Goal: Information Seeking & Learning: Learn about a topic

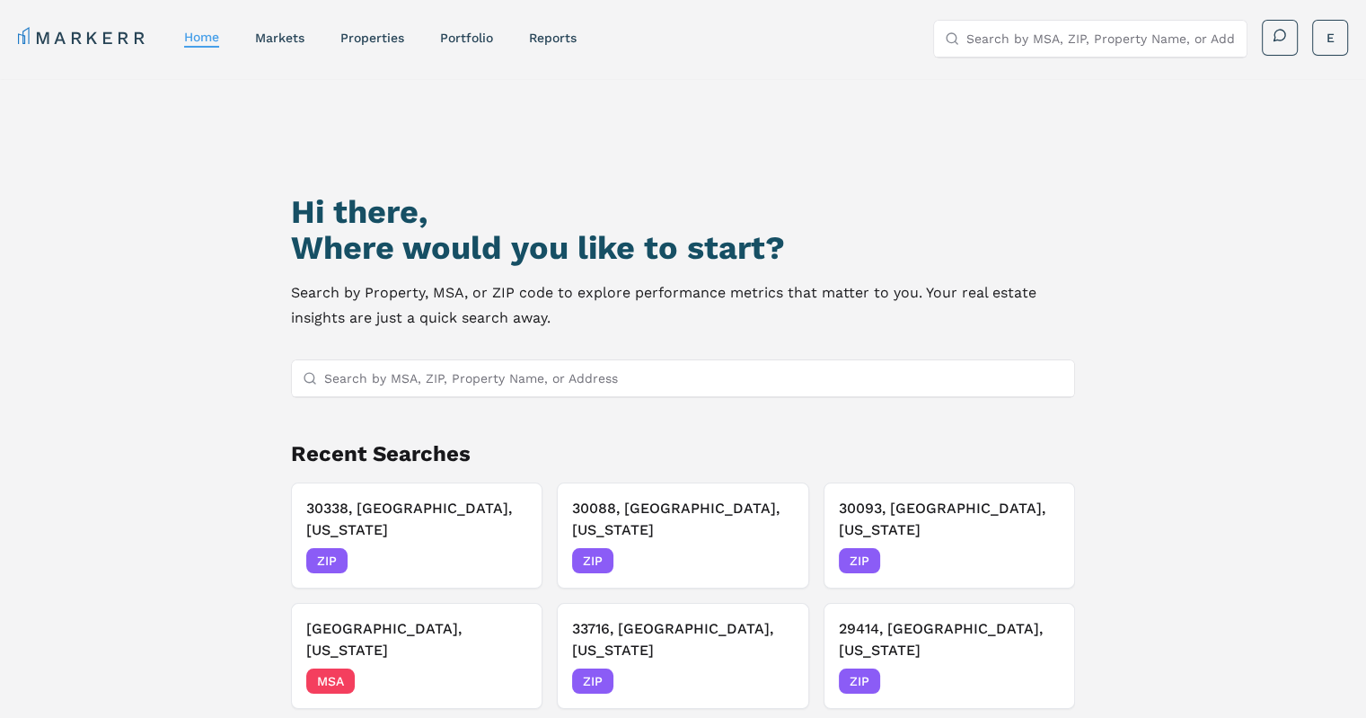
click at [474, 379] on input "Search by MSA, ZIP, Property Name, or Address" at bounding box center [693, 378] width 739 height 36
paste input "27455"
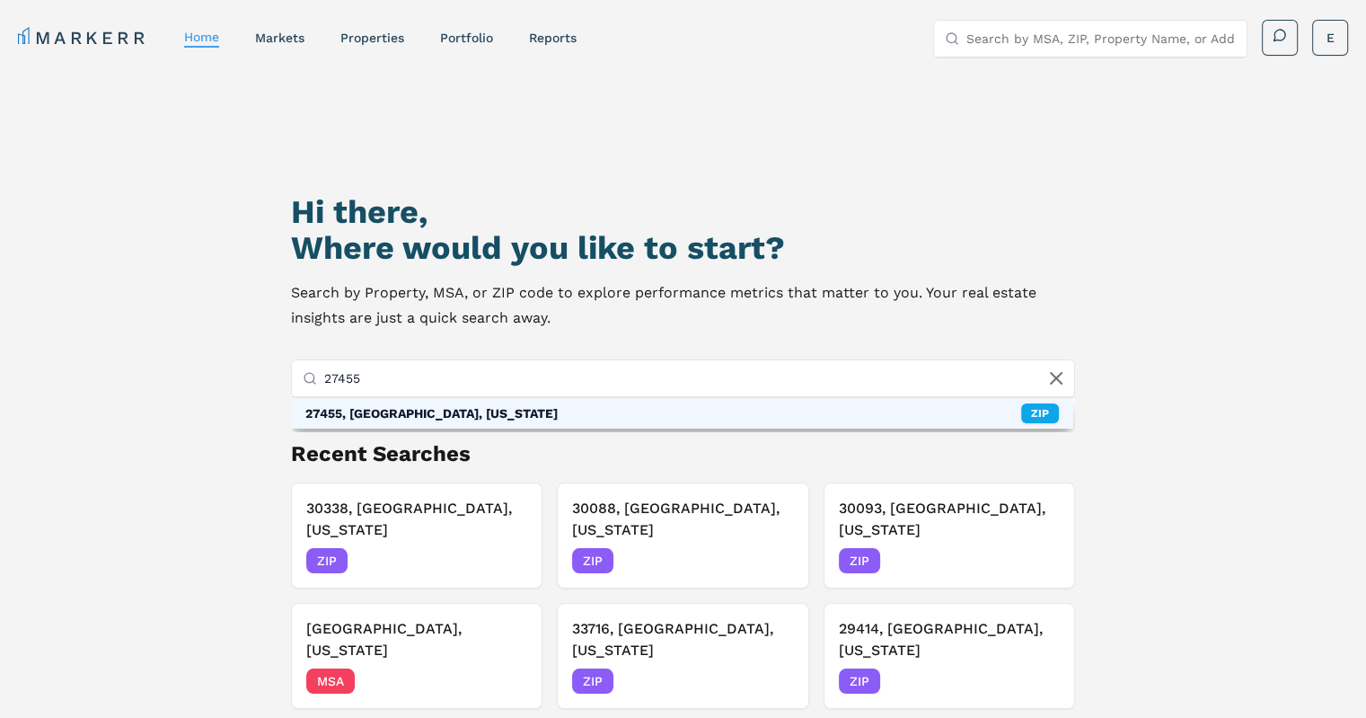
type input "27455"
click at [364, 410] on div "27455, [GEOGRAPHIC_DATA], [US_STATE]" at bounding box center [431, 413] width 252 height 18
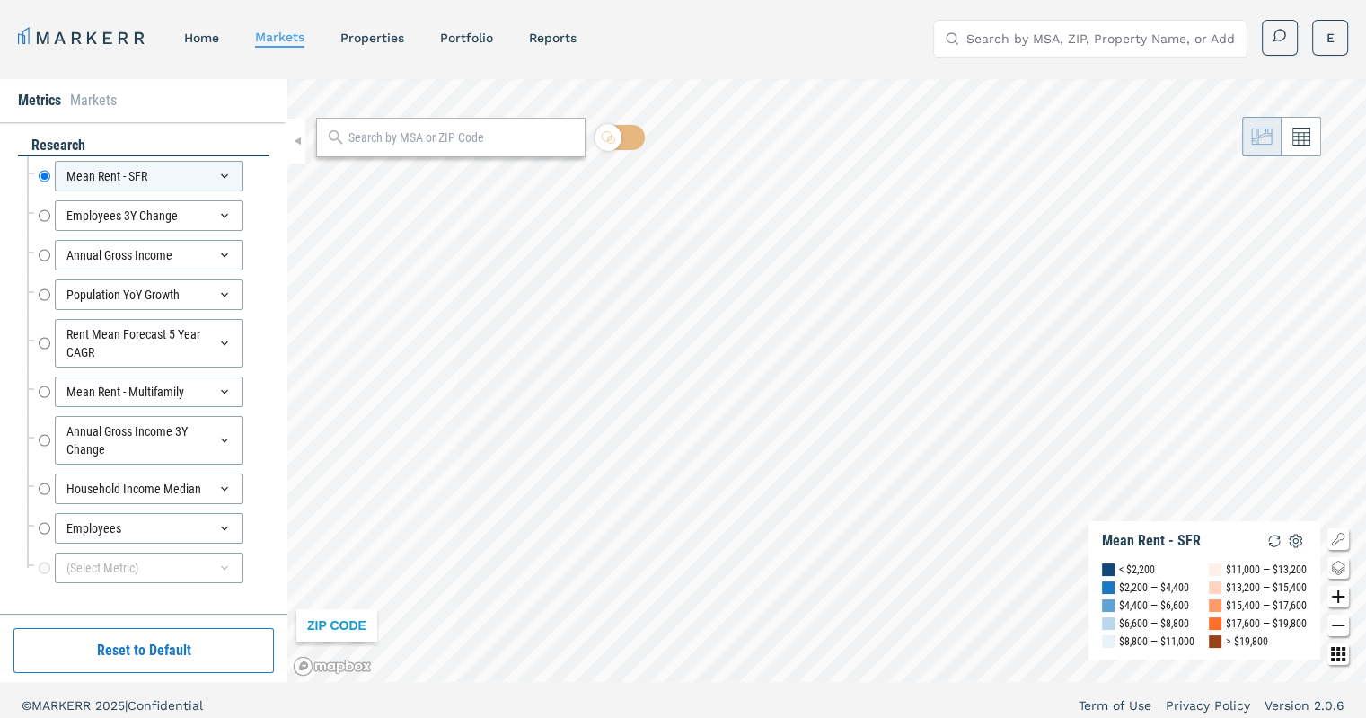
click at [483, 135] on input "text" at bounding box center [461, 137] width 227 height 19
paste input "27455"
type input "27455"
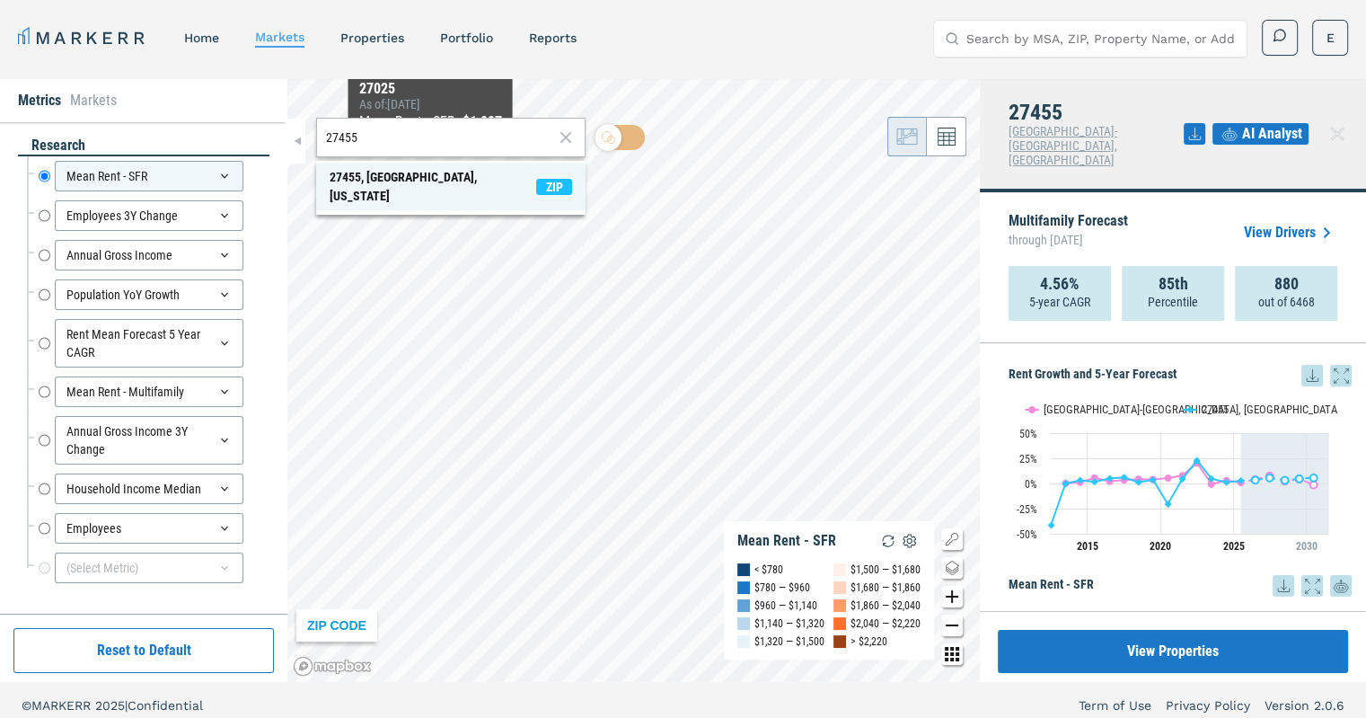
click at [423, 179] on div "27455, [GEOGRAPHIC_DATA], [US_STATE]" at bounding box center [433, 187] width 207 height 38
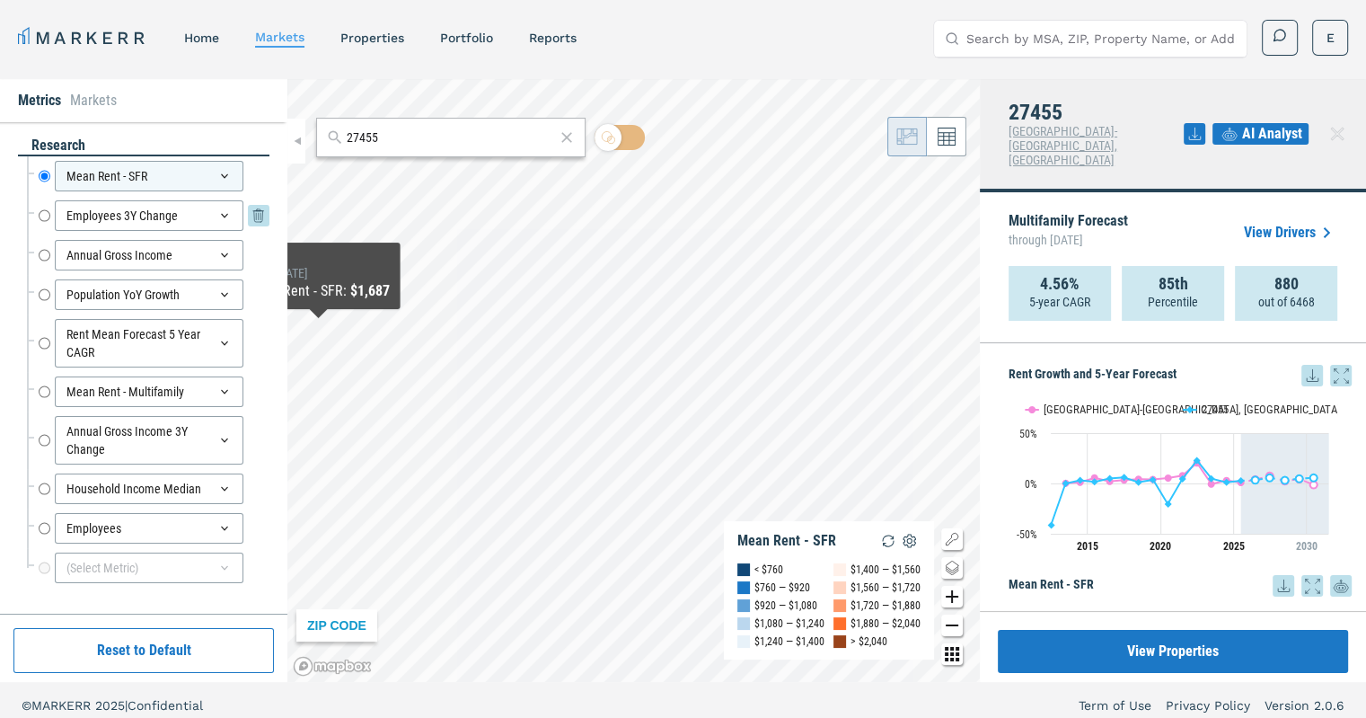
click at [45, 216] on input "Employees 3Y Change" at bounding box center [45, 215] width 12 height 31
radio input "false"
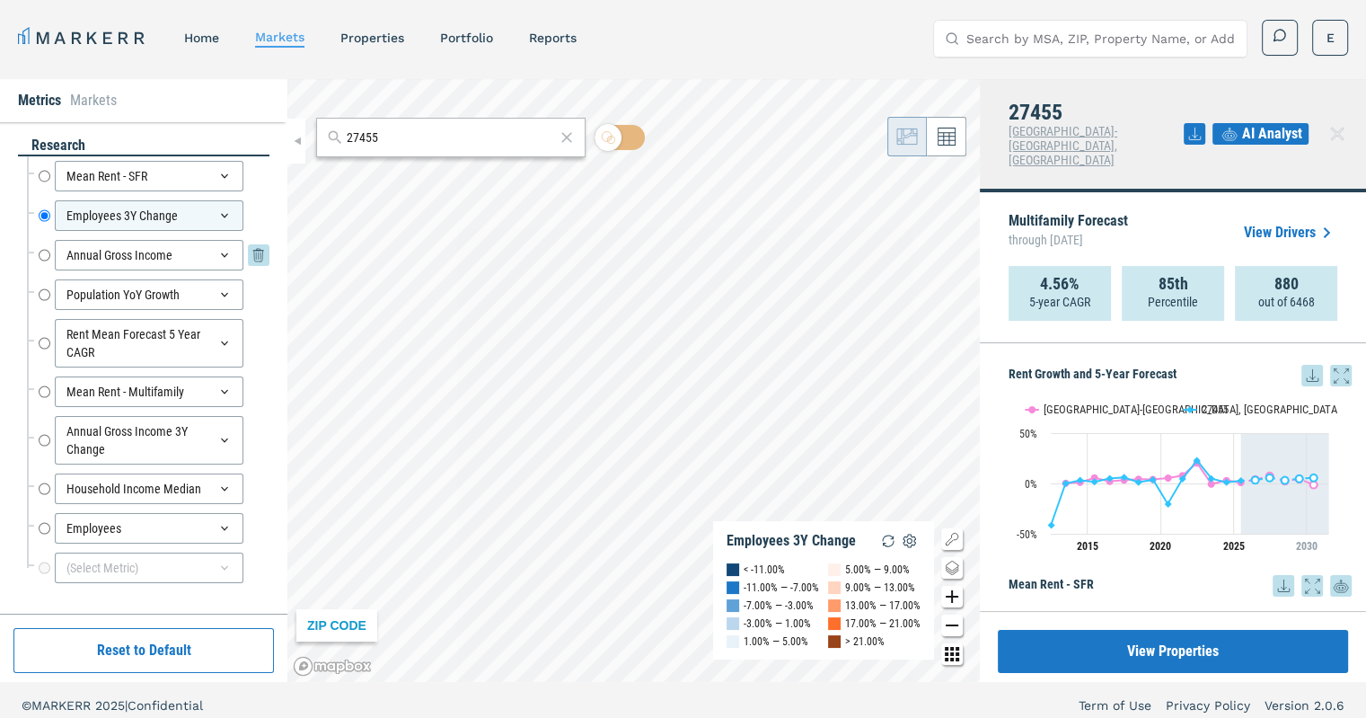
click at [45, 258] on input "Annual Gross Income" at bounding box center [45, 255] width 12 height 31
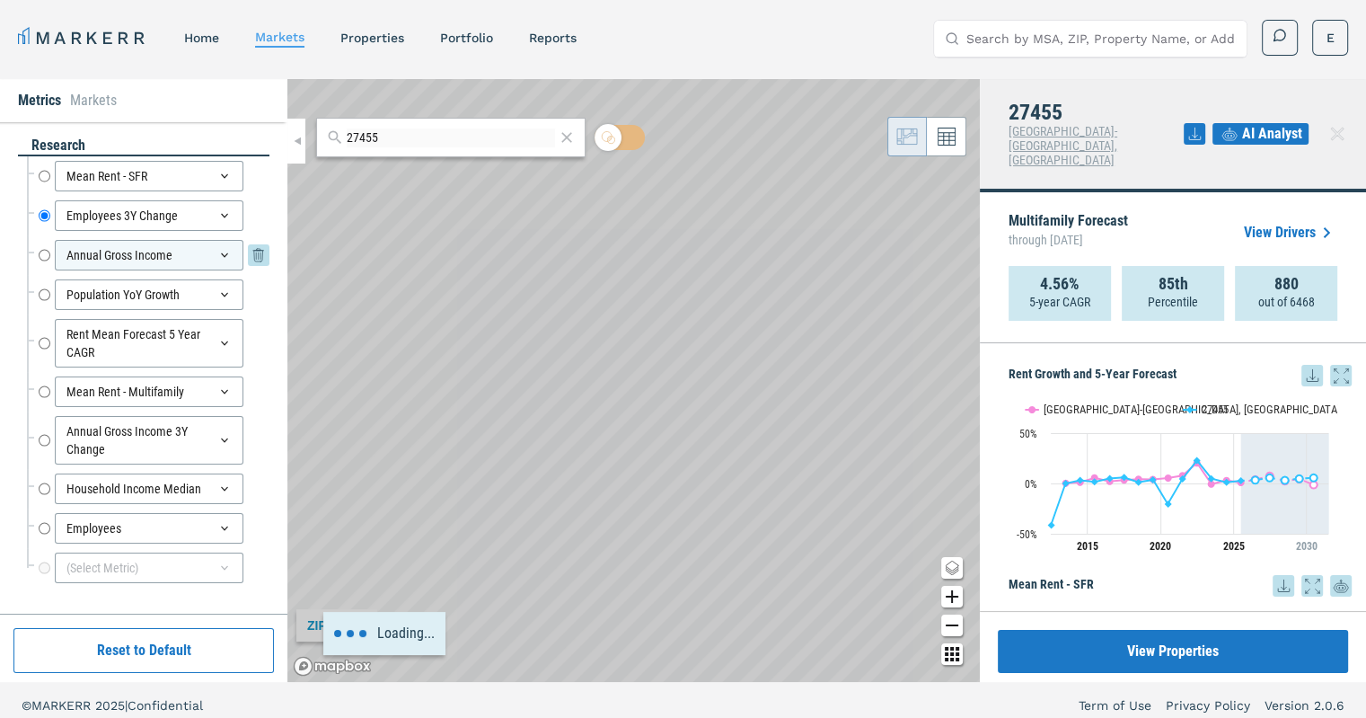
radio input "false"
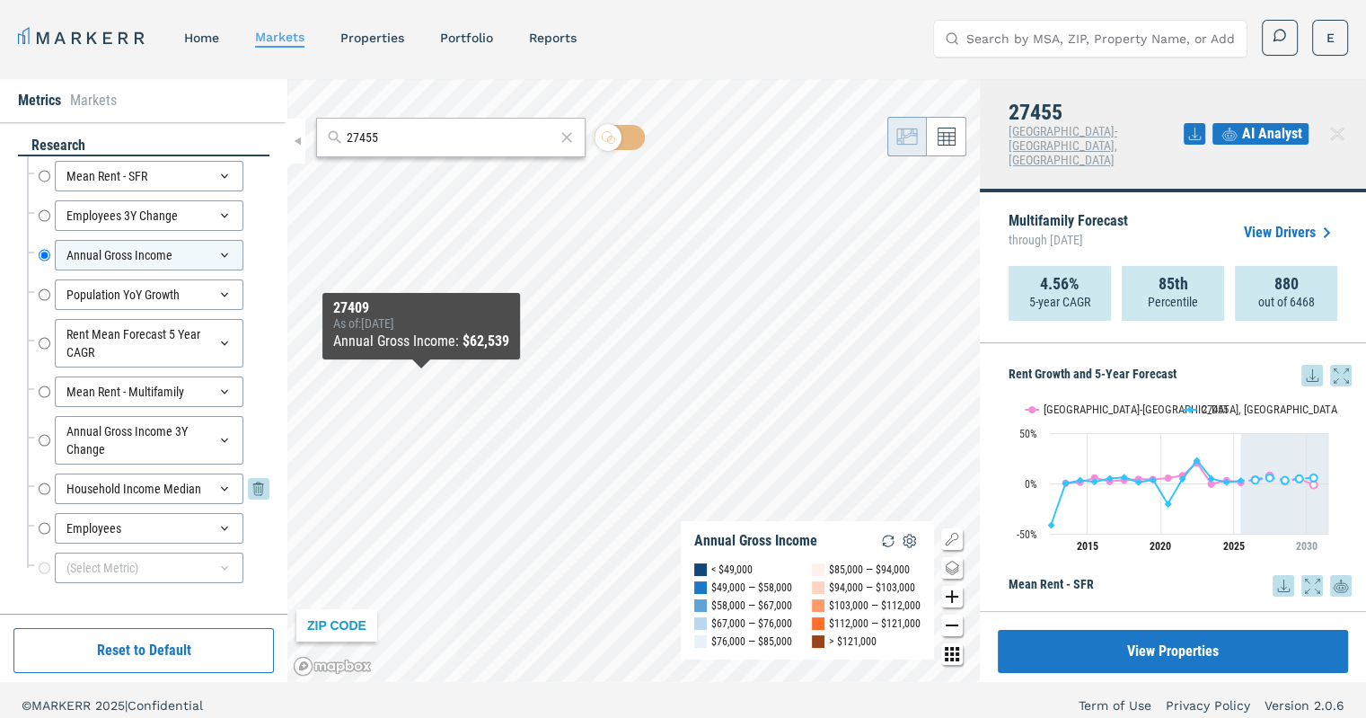
click at [41, 483] on input "Household Income Median" at bounding box center [45, 488] width 12 height 31
radio input "false"
radio input "true"
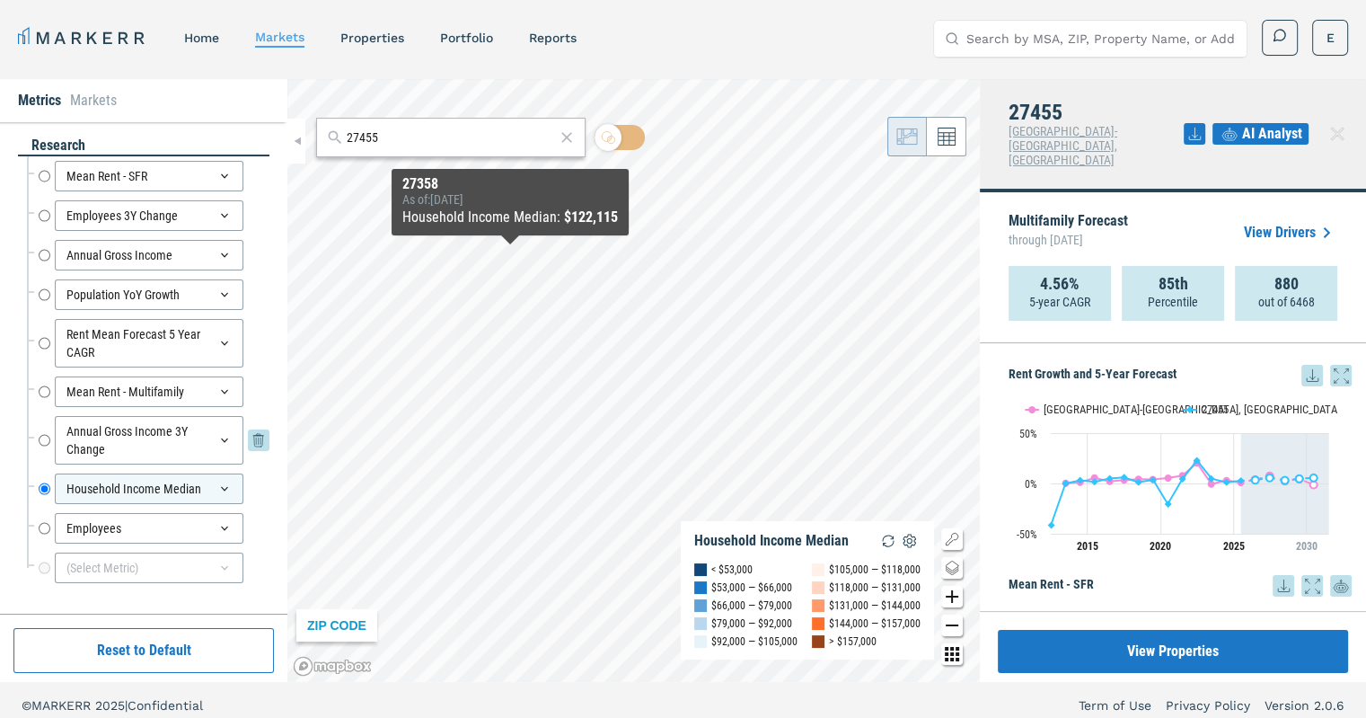
click at [44, 443] on input "Annual Gross Income 3Y Change" at bounding box center [45, 440] width 12 height 48
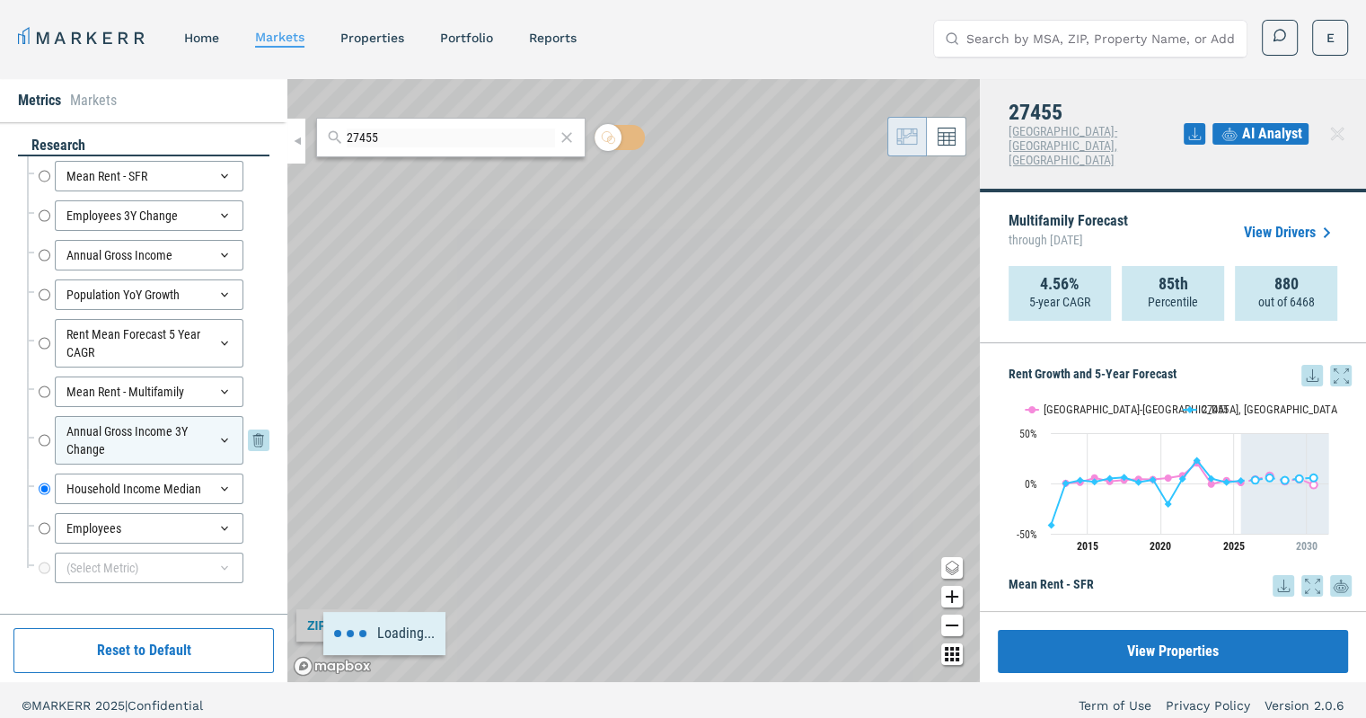
radio input "true"
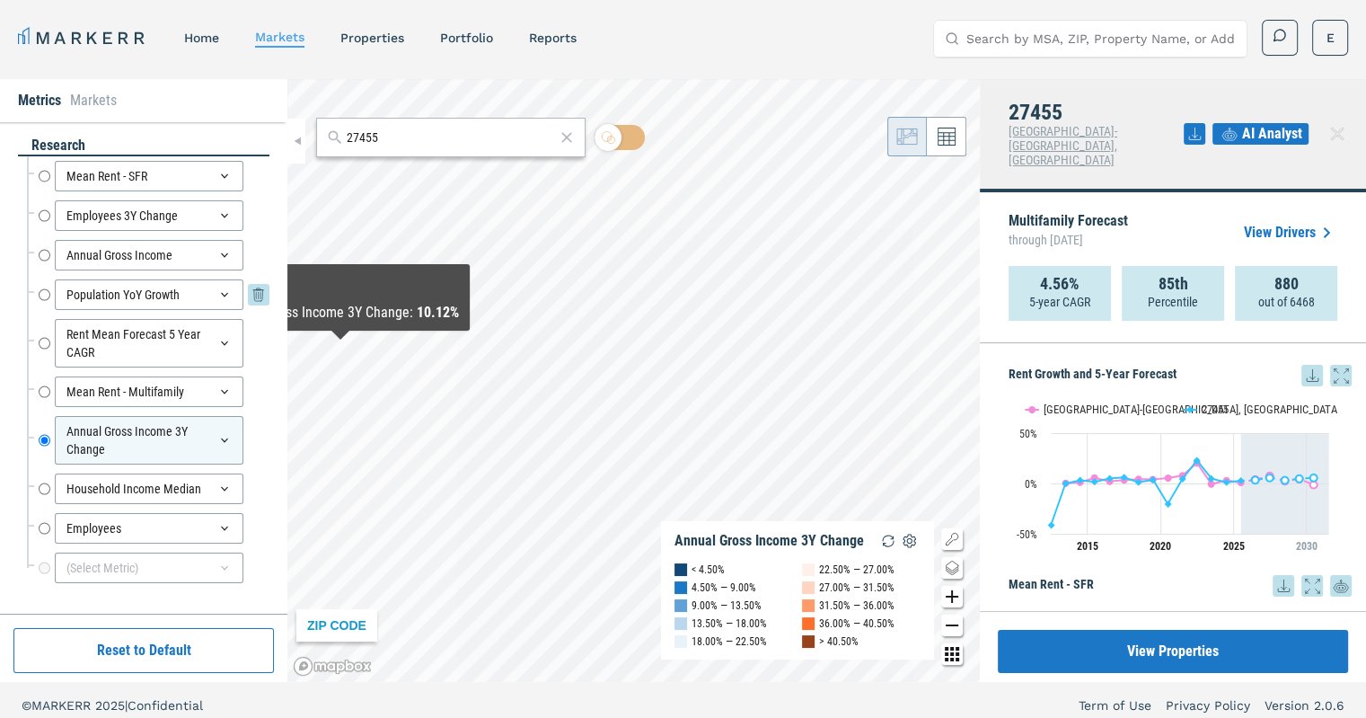
click at [39, 295] on input "Population YoY Growth" at bounding box center [45, 294] width 12 height 31
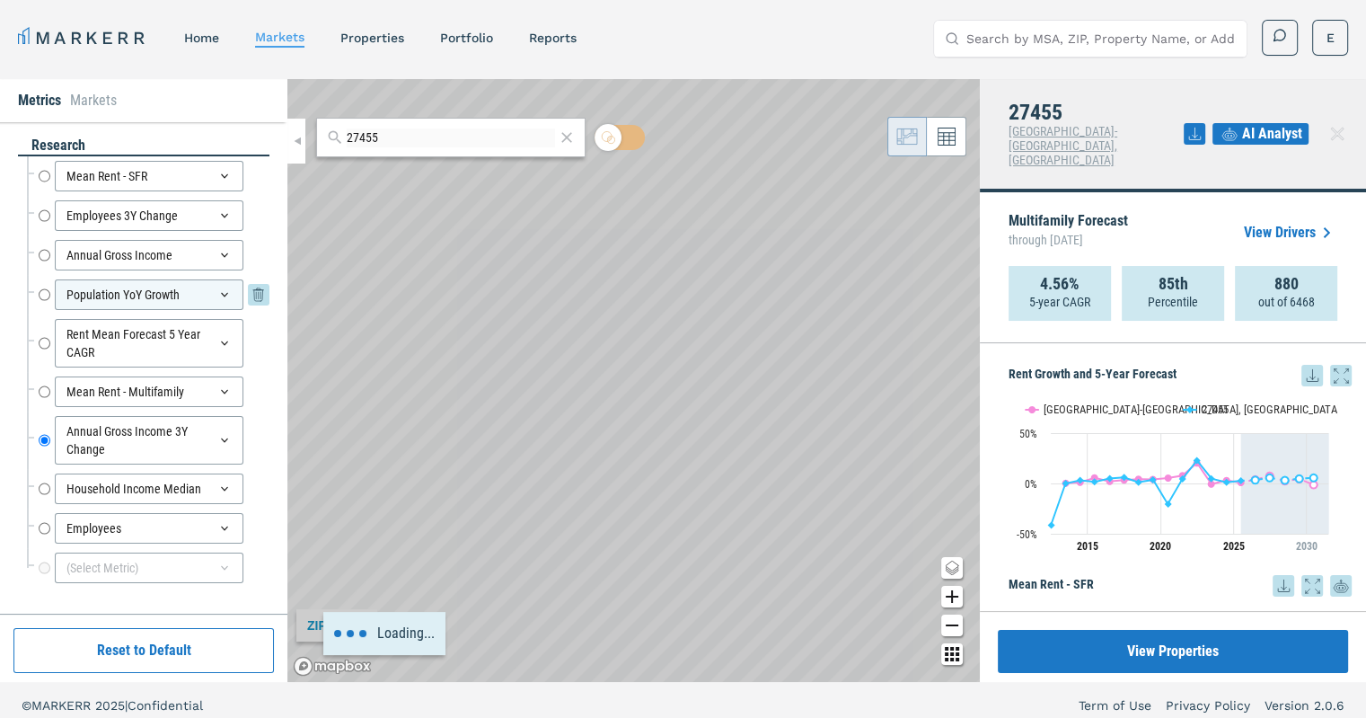
radio input "true"
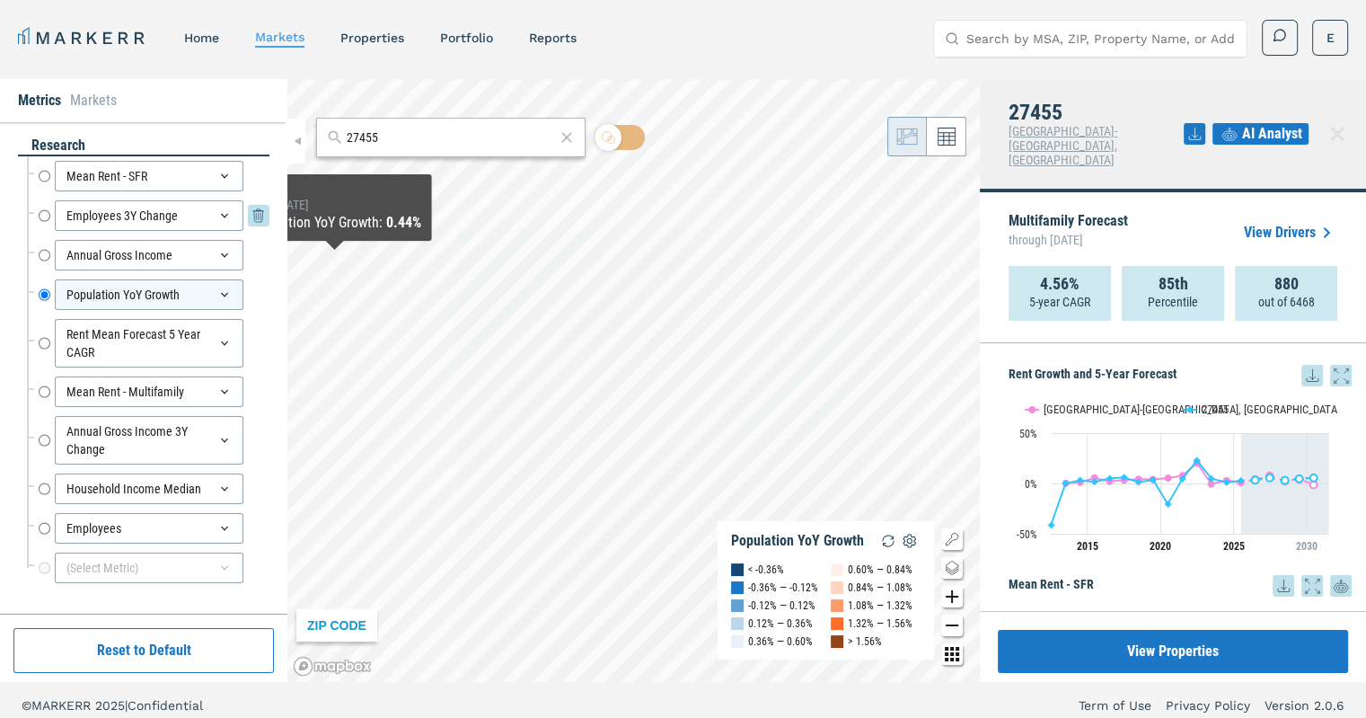
click at [43, 216] on input "Employees 3Y Change" at bounding box center [45, 215] width 12 height 31
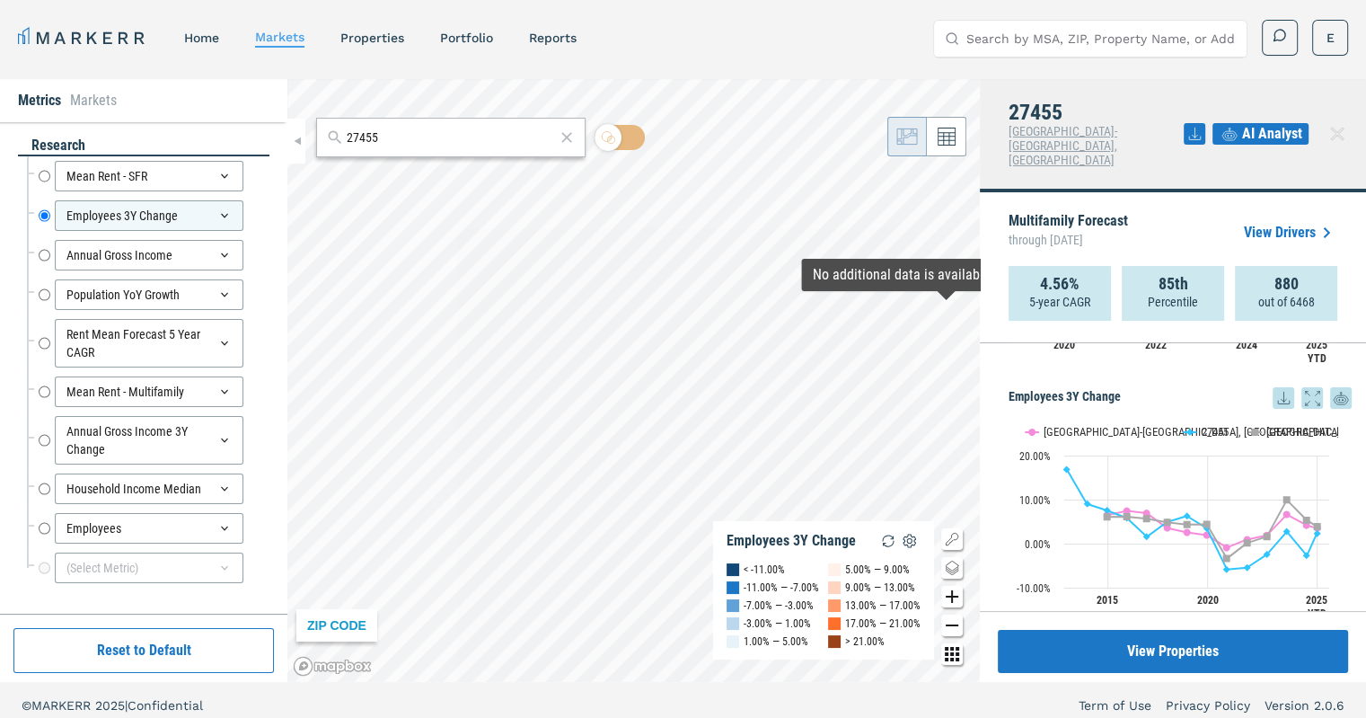
scroll to position [288, 0]
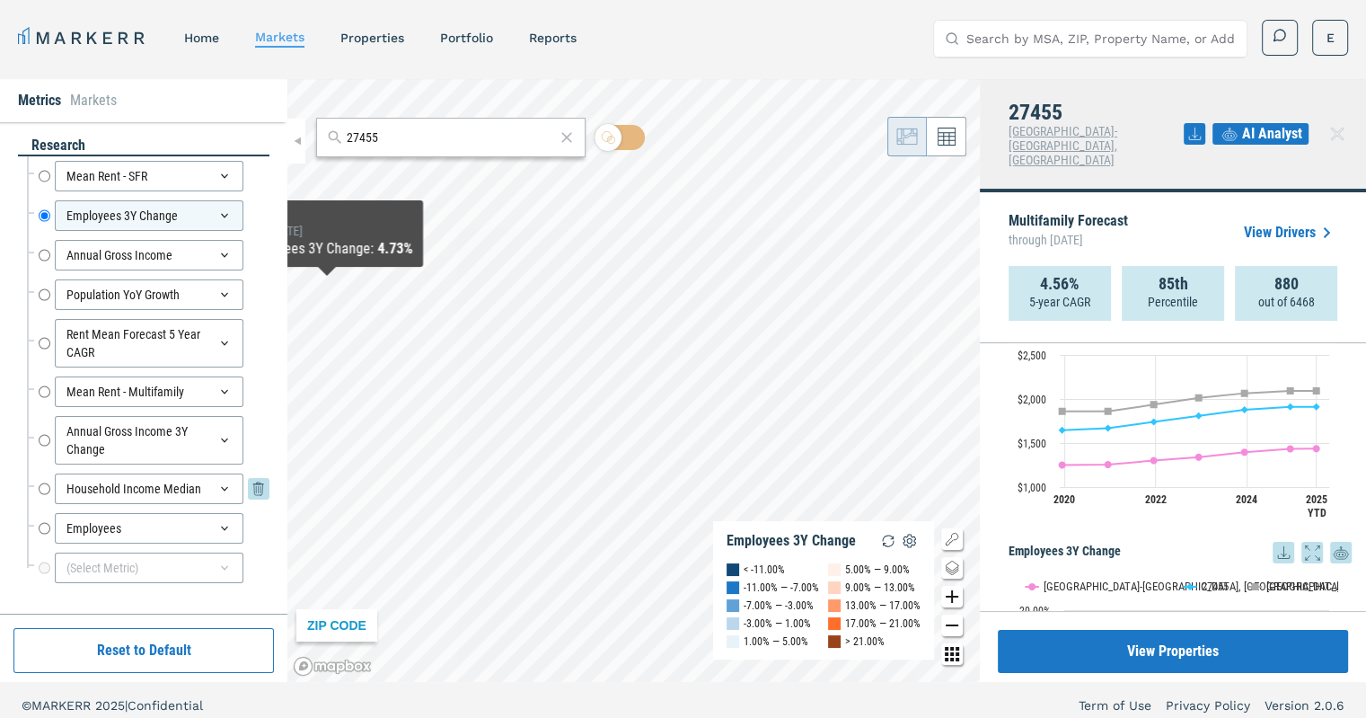
click at [45, 492] on input "Household Income Median" at bounding box center [45, 488] width 12 height 31
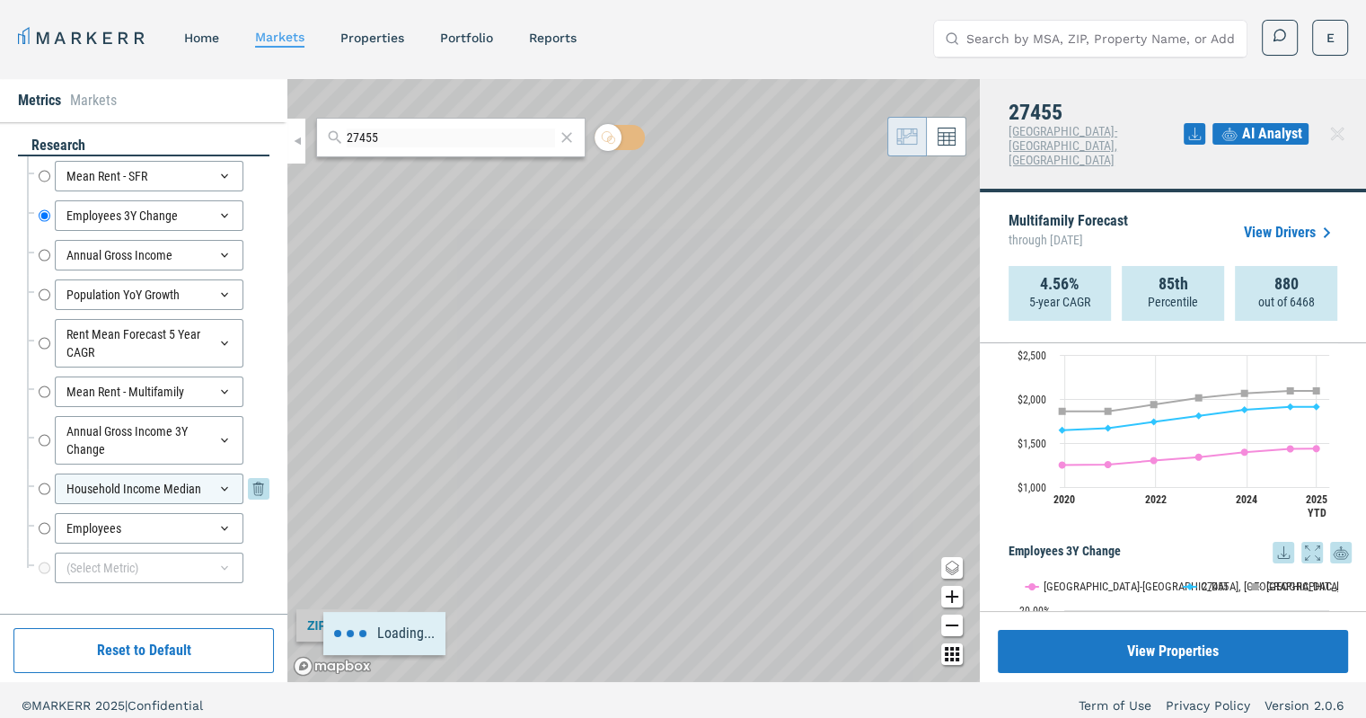
radio input "false"
radio input "true"
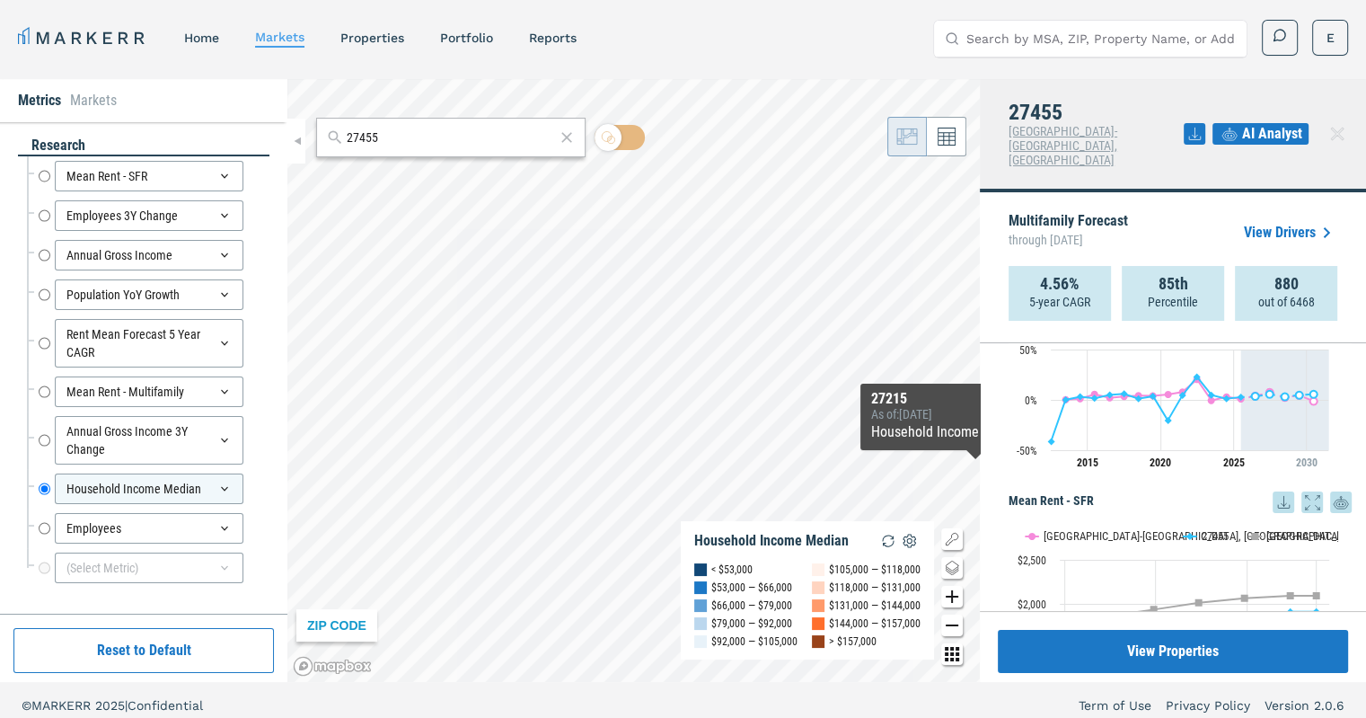
scroll to position [0, 0]
